Goal: Information Seeking & Learning: Check status

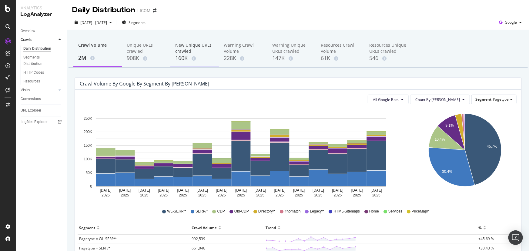
click at [193, 50] on div "New Unique URLs crawled" at bounding box center [194, 48] width 39 height 12
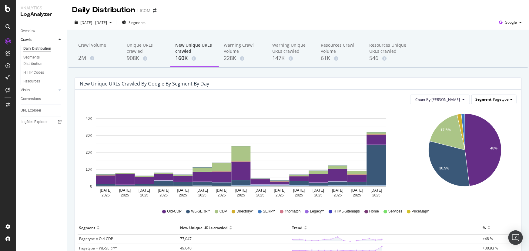
click at [495, 98] on span "Pagetype" at bounding box center [501, 99] width 16 height 5
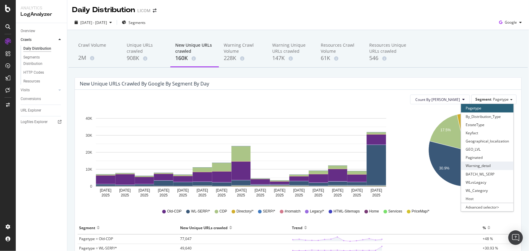
click at [489, 166] on div "Warning_detail" at bounding box center [487, 166] width 52 height 8
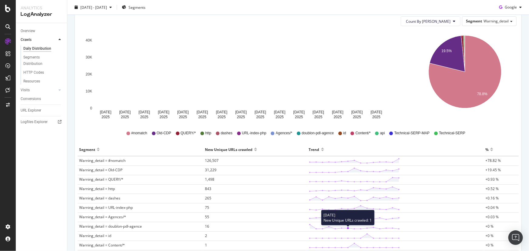
scroll to position [55, 0]
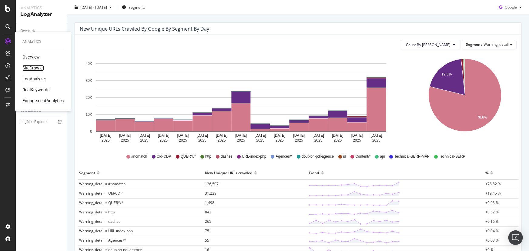
click at [40, 66] on div "SiteCrawler" at bounding box center [33, 68] width 22 height 6
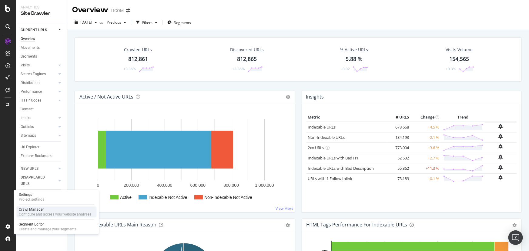
click at [41, 208] on div "Crawl Manager" at bounding box center [55, 209] width 72 height 5
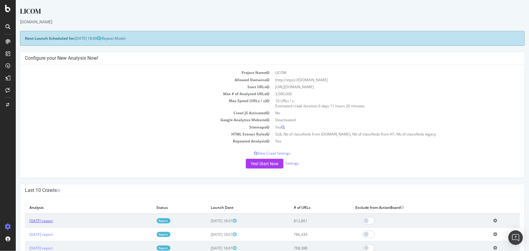
click at [49, 220] on link "2025 Sep. 5th report" at bounding box center [40, 220] width 23 height 5
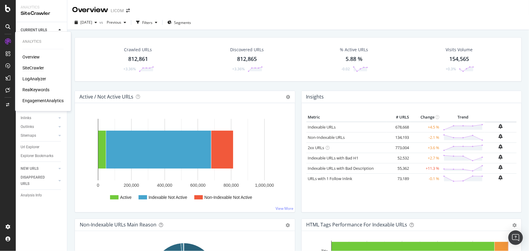
click at [33, 106] on div "Analytics Overview SiteCrawler LogAnalyzer RealKeywords EngagementAnalytics" at bounding box center [43, 71] width 51 height 77
click at [33, 102] on div "EngagementAnalytics" at bounding box center [42, 101] width 41 height 6
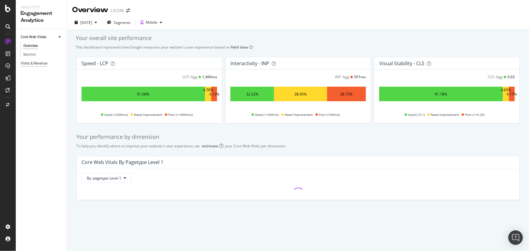
click at [33, 63] on div "Visits & Revenue" at bounding box center [34, 63] width 27 height 6
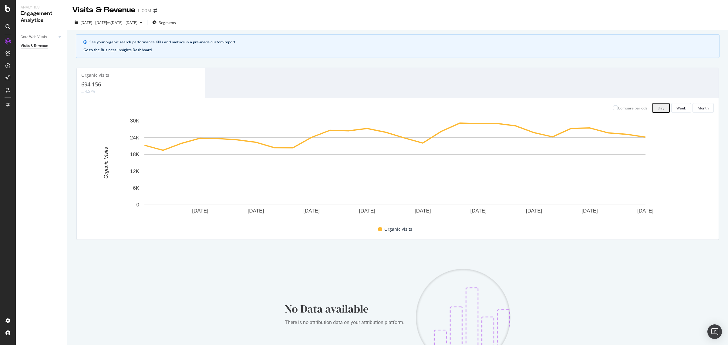
click at [138, 52] on button "Go to the Business Insights Dashboard" at bounding box center [117, 49] width 68 height 5
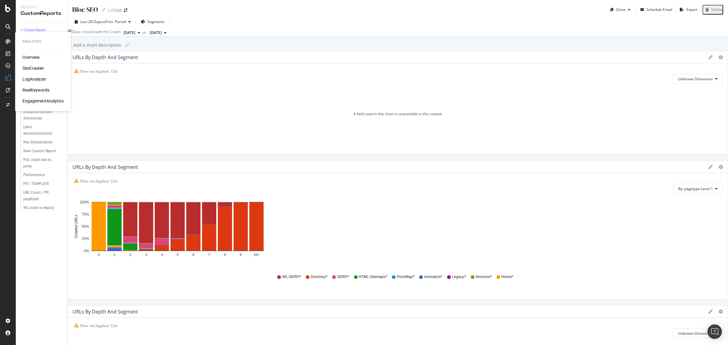
click at [8, 40] on icon at bounding box center [7, 41] width 5 height 5
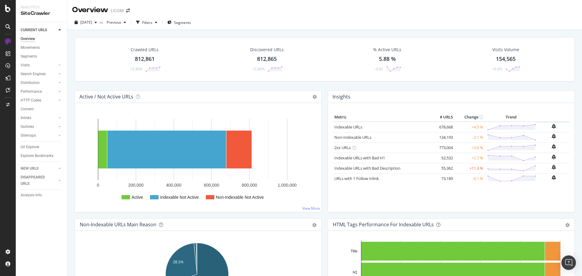
click at [412, 92] on div "Insights" at bounding box center [451, 97] width 247 height 12
click at [126, 11] on icon "arrow-right-arrow-left" at bounding box center [128, 10] width 4 height 4
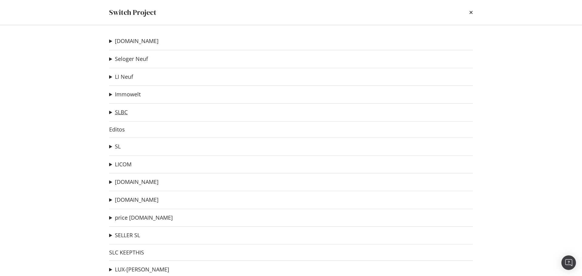
click at [122, 114] on link "SLBC" at bounding box center [121, 112] width 13 height 6
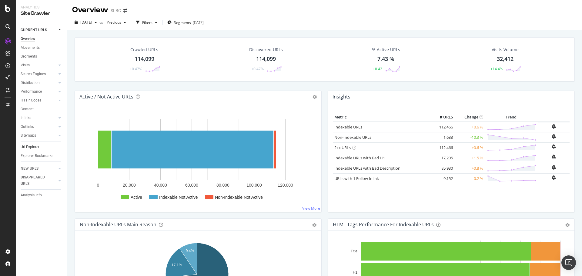
click at [27, 149] on div "Url Explorer" at bounding box center [30, 147] width 19 height 6
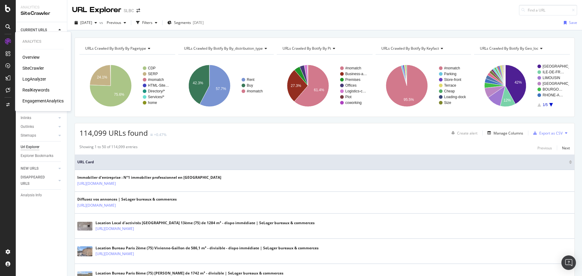
click at [38, 80] on div "LogAnalyzer" at bounding box center [34, 79] width 24 height 6
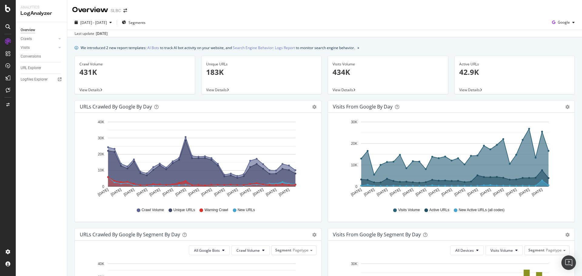
click at [569, 210] on div "Hold CTRL while clicking to filter the report. Aug 07 2025 Aug 09 2025 Aug 11 2…" at bounding box center [451, 167] width 247 height 109
click at [35, 39] on link "Crawls" at bounding box center [39, 39] width 36 height 6
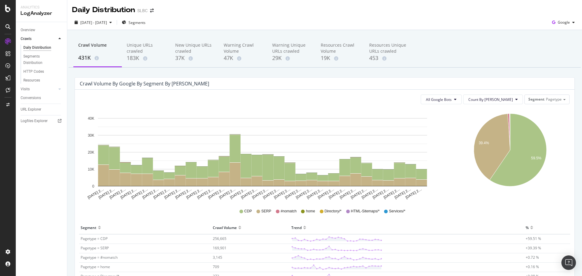
click at [551, 201] on div "Aug 07 2… Aug 08 2… Aug 09 2… Aug 10 2… Aug 11 2… Aug 12 2… Aug 13 2… Aug 14 2……" at bounding box center [325, 207] width 490 height 197
click at [547, 102] on span "Pagetype" at bounding box center [554, 99] width 16 height 5
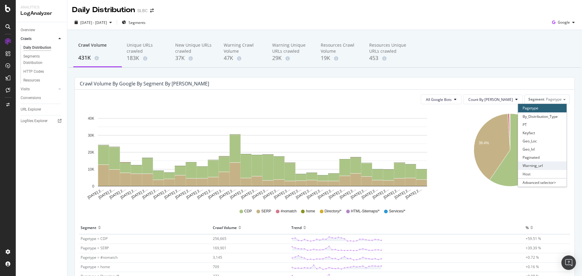
click at [541, 169] on div "Warning_url" at bounding box center [542, 166] width 49 height 8
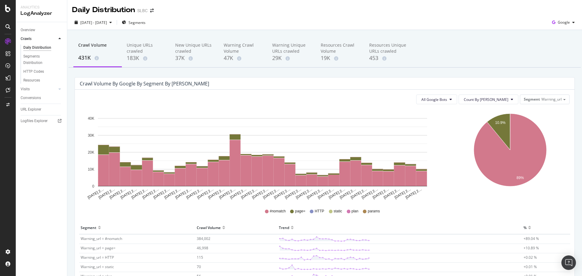
click at [485, 209] on div "#nomatch page= HTTP static plan params" at bounding box center [325, 212] width 490 height 14
click at [146, 21] on span "Segments" at bounding box center [137, 22] width 17 height 5
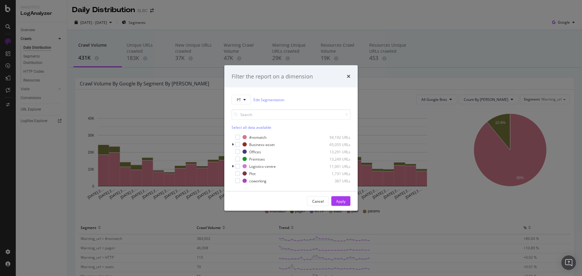
click at [190, 207] on div "Filter the report on a dimension PT Edit Segmentation Select all data available…" at bounding box center [291, 138] width 582 height 276
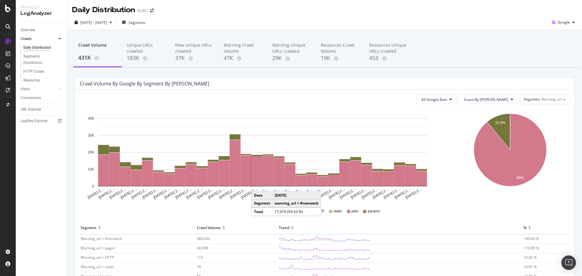
click at [568, 177] on div "10.9% 89% Segment Crawl Volume Warning_url = #nomatch 384,002 Warning_url = pag…" at bounding box center [511, 154] width 124 height 91
click at [146, 19] on div "Segments" at bounding box center [134, 22] width 24 height 9
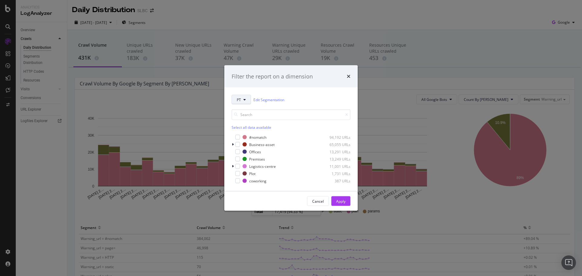
click at [245, 101] on icon "modal" at bounding box center [245, 100] width 2 height 4
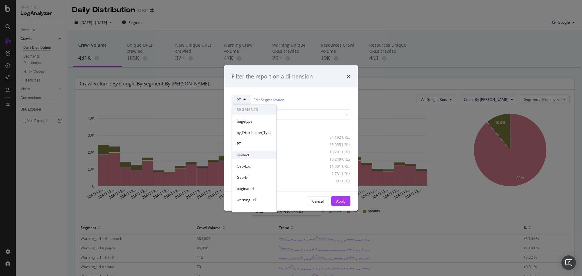
scroll to position [6, 0]
click at [253, 193] on span "warning-url" at bounding box center [254, 194] width 35 height 5
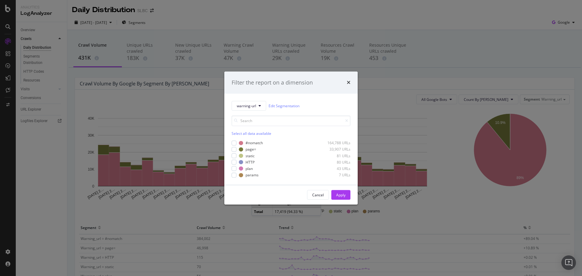
click at [244, 133] on div "Select all data available" at bounding box center [291, 133] width 119 height 5
click at [234, 143] on icon "modal" at bounding box center [234, 143] width 3 height 3
click at [342, 193] on div "Apply" at bounding box center [340, 195] width 9 height 5
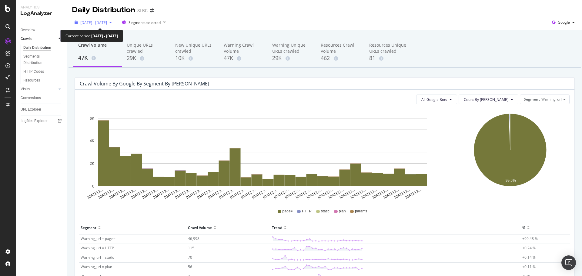
click at [107, 20] on span "2025 Aug. 7th - Sep. 5th" at bounding box center [93, 22] width 27 height 5
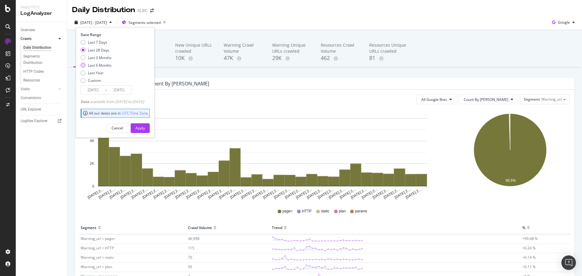
click at [100, 64] on div "Last 6 Months" at bounding box center [100, 65] width 24 height 5
type input "2025/03/06"
click at [145, 126] on div "Apply" at bounding box center [140, 128] width 9 height 5
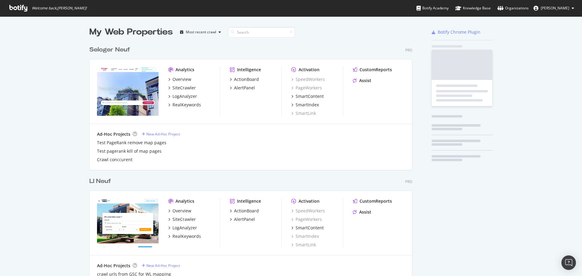
scroll to position [1713, 323]
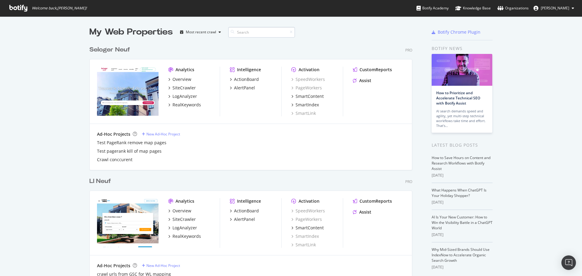
click at [246, 33] on input at bounding box center [261, 32] width 67 height 11
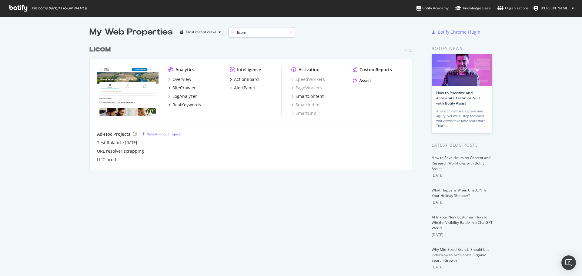
scroll to position [127, 323]
type input "licom"
click at [180, 86] on div "SiteCrawler" at bounding box center [184, 88] width 23 height 6
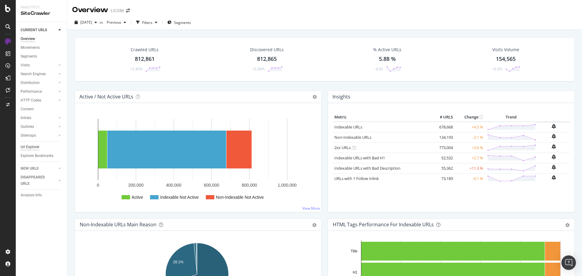
click at [38, 147] on div "Url Explorer" at bounding box center [30, 147] width 19 height 6
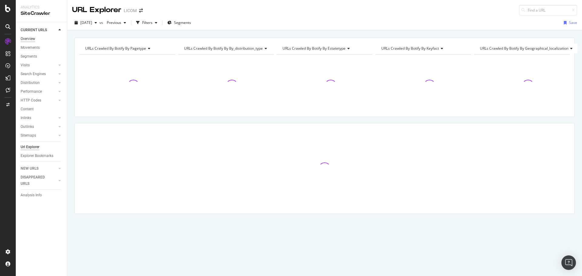
click at [33, 36] on div "Overview" at bounding box center [28, 39] width 15 height 6
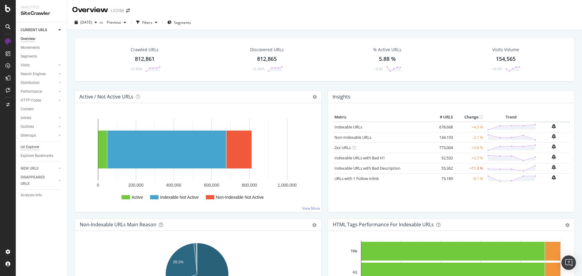
click at [32, 146] on div "Url Explorer" at bounding box center [30, 147] width 19 height 6
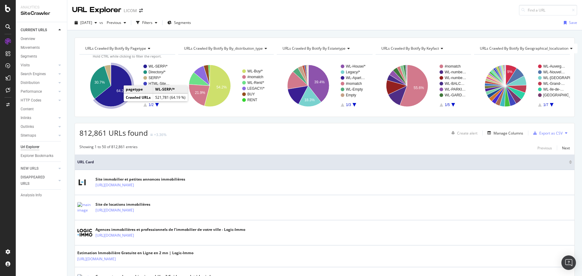
click at [115, 99] on icon "A chart." at bounding box center [113, 86] width 37 height 42
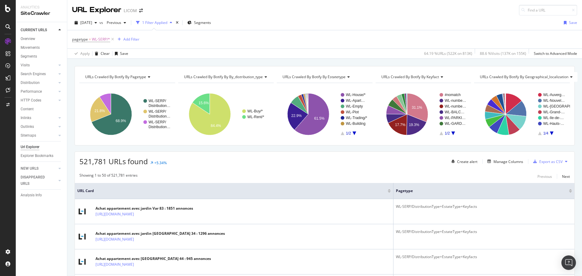
click at [353, 133] on icon "A chart." at bounding box center [355, 134] width 4 height 4
click at [350, 113] on text "#nomatch" at bounding box center [354, 112] width 16 height 4
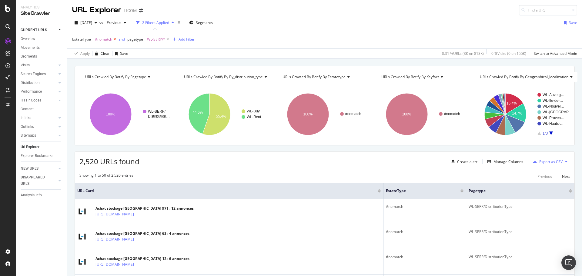
click at [114, 40] on icon at bounding box center [114, 39] width 5 height 6
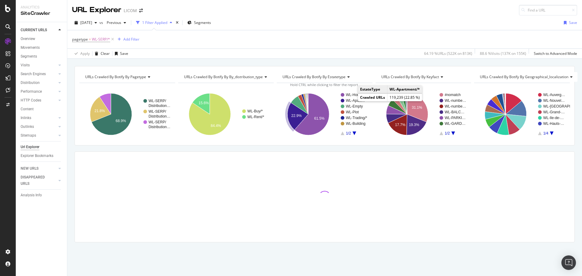
click at [352, 100] on rect "A chart." at bounding box center [357, 101] width 22 height 4
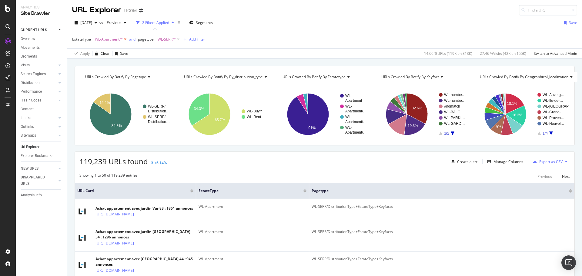
click at [125, 39] on icon at bounding box center [125, 39] width 5 height 6
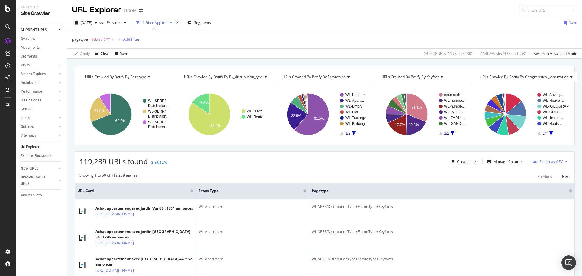
click at [136, 39] on div "Add Filter" at bounding box center [131, 39] width 16 height 5
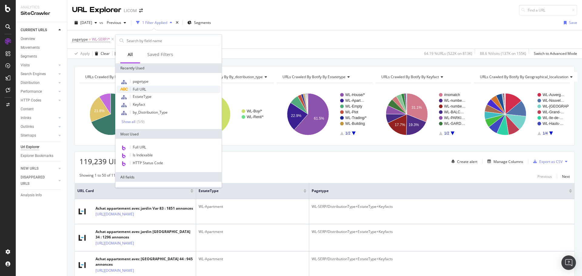
click at [147, 88] on div "Full URL" at bounding box center [169, 89] width 104 height 7
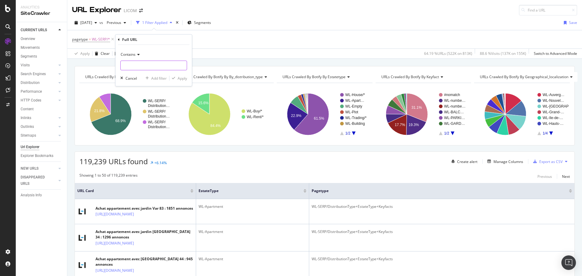
click at [144, 64] on input "text" at bounding box center [154, 66] width 66 height 10
paste input "/appartement/prix--900"
type input "/appartement/prix--900"
click at [186, 79] on div "Apply" at bounding box center [182, 78] width 9 height 5
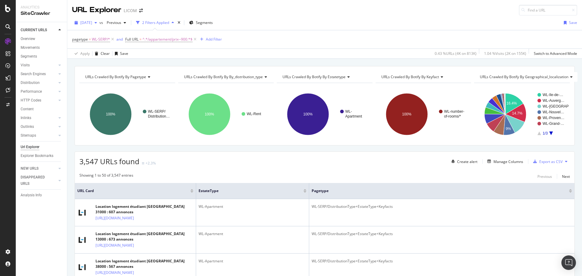
click at [92, 23] on span "[DATE]" at bounding box center [86, 22] width 12 height 5
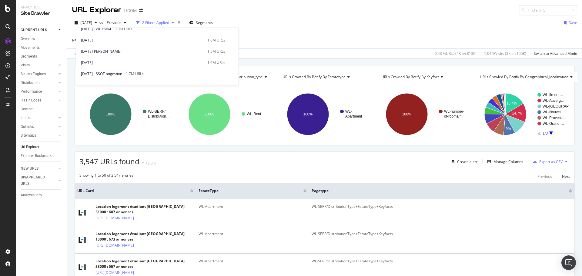
scroll to position [182, 0]
click at [129, 72] on div "2024 Oct. 18th" at bounding box center [142, 74] width 123 height 5
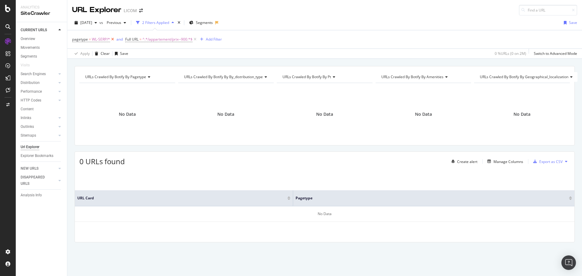
click at [112, 39] on icon at bounding box center [112, 39] width 5 height 6
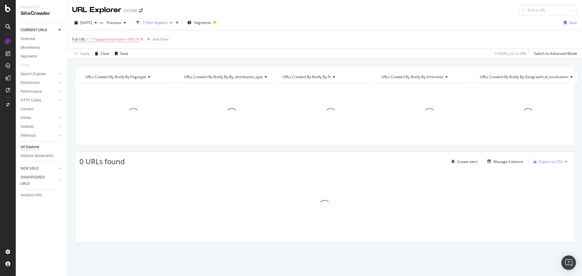
click at [143, 39] on icon at bounding box center [141, 39] width 5 height 6
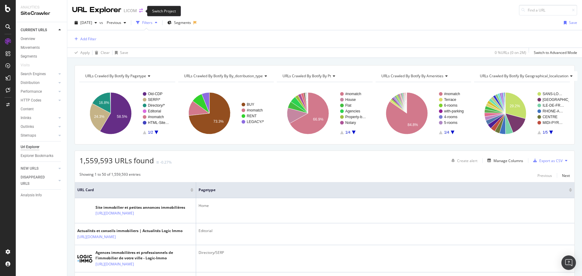
click at [139, 12] on icon "arrow-right-arrow-left" at bounding box center [141, 10] width 4 height 4
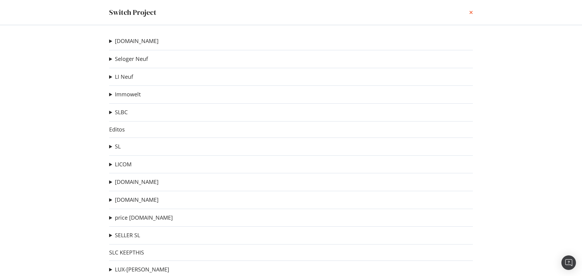
click at [471, 11] on icon "times" at bounding box center [471, 12] width 4 height 5
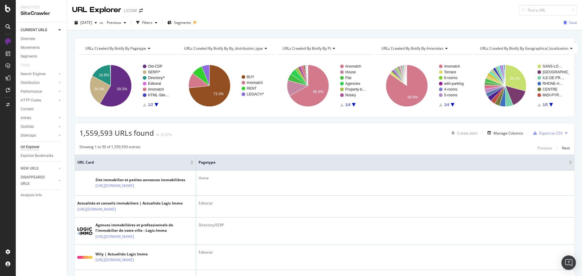
click at [352, 104] on icon "A chart." at bounding box center [354, 105] width 4 height 4
click at [350, 84] on text "Student" at bounding box center [351, 84] width 13 height 4
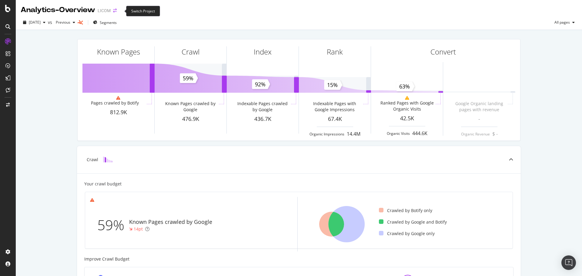
click at [117, 10] on icon "arrow-right-arrow-left" at bounding box center [115, 10] width 4 height 4
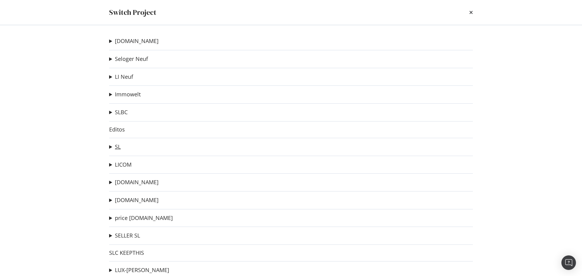
click at [116, 147] on link "SL" at bounding box center [118, 147] width 6 height 6
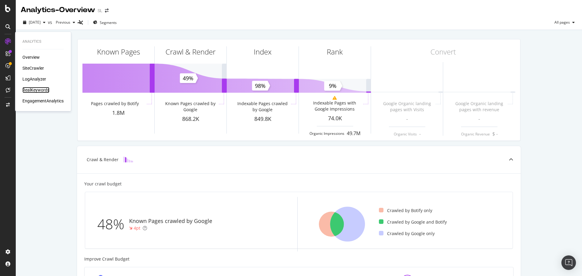
click at [30, 91] on div "RealKeywords" at bounding box center [35, 90] width 27 height 6
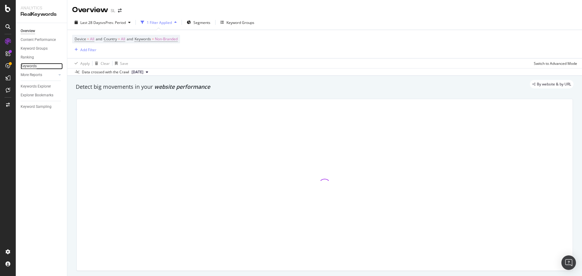
click at [33, 66] on div "Keywords" at bounding box center [29, 66] width 16 height 6
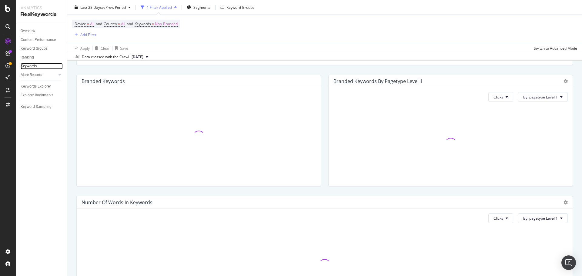
scroll to position [91, 0]
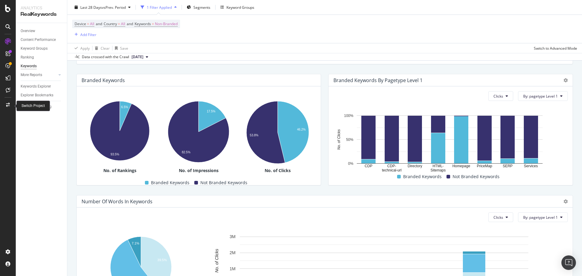
click at [6, 104] on icon at bounding box center [8, 105] width 4 height 4
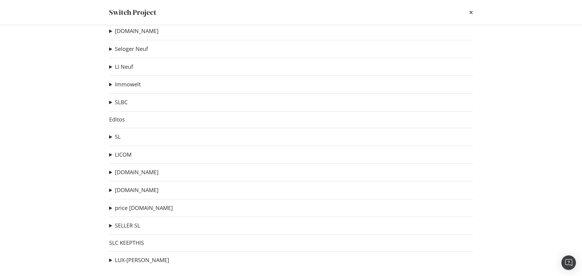
scroll to position [0, 0]
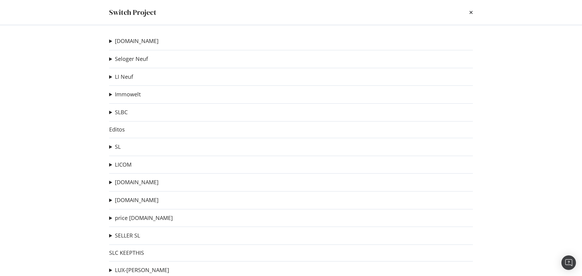
click at [109, 146] on div "[DOMAIN_NAME] Test iwb urls Ad-Hoc Project Flat Ad-Hoc Project Price dev immowe…" at bounding box center [291, 150] width 388 height 251
click at [112, 147] on summary "SL" at bounding box center [115, 147] width 12 height 8
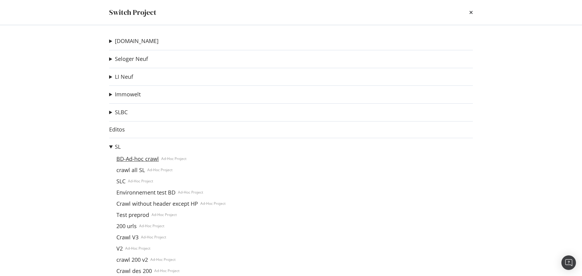
click at [139, 161] on link "BD-Ad-hoc crawl" at bounding box center [137, 159] width 47 height 6
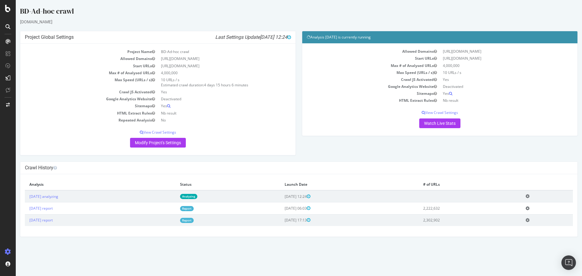
click at [197, 197] on link "Analyzing" at bounding box center [188, 196] width 17 height 5
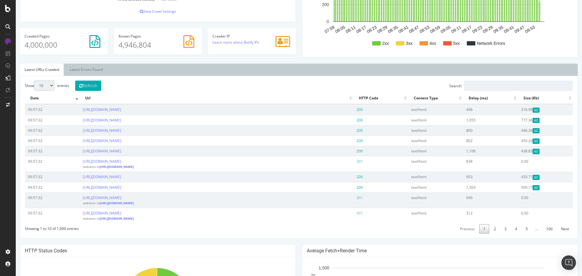
scroll to position [212, 0]
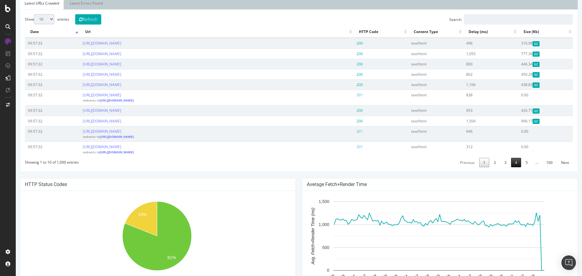
click at [513, 163] on link "4" at bounding box center [516, 162] width 10 height 9
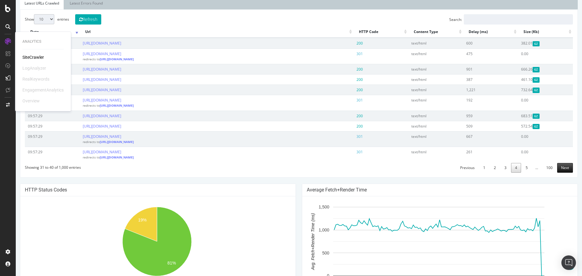
click at [564, 173] on link "Next" at bounding box center [565, 167] width 16 height 9
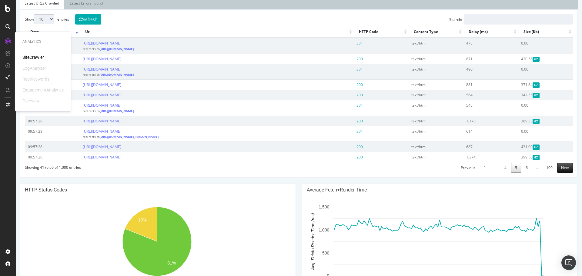
click at [568, 170] on link "Next" at bounding box center [565, 167] width 16 height 9
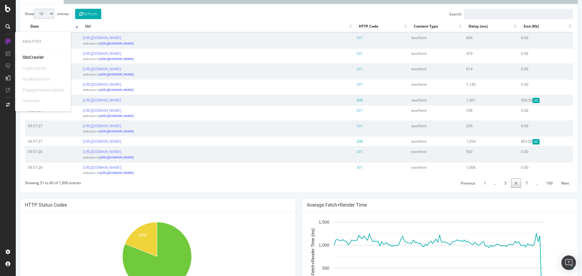
scroll to position [36, 0]
